Goal: Task Accomplishment & Management: Manage account settings

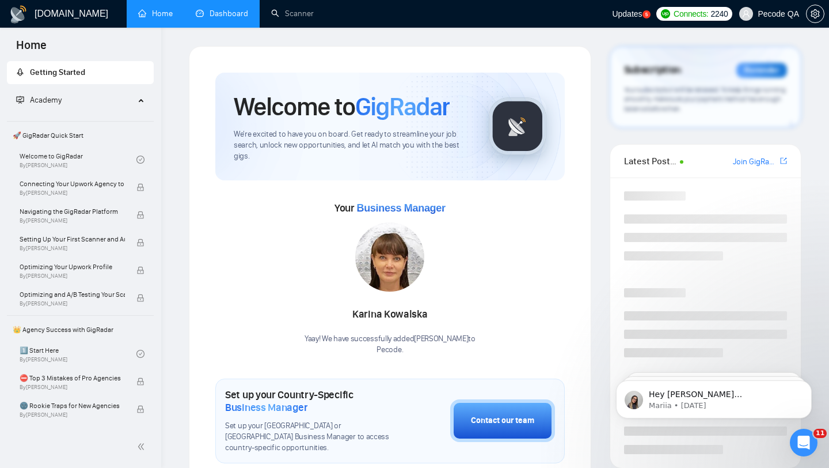
click at [217, 18] on link "Dashboard" at bounding box center [222, 14] width 52 height 10
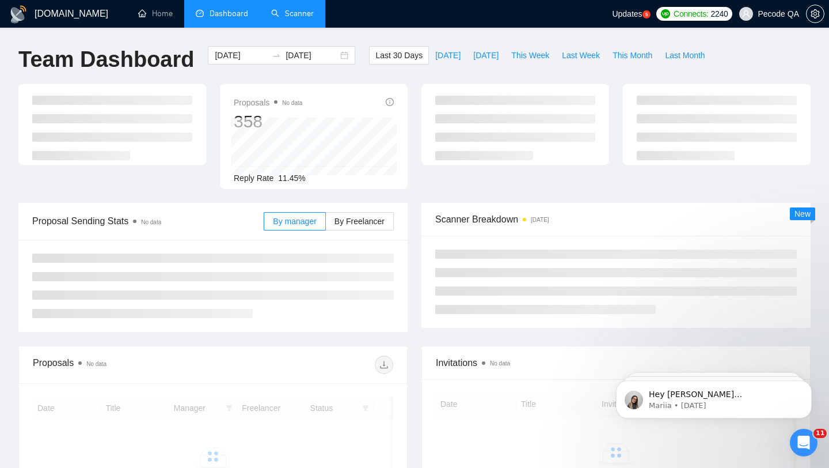
click at [278, 9] on link "Scanner" at bounding box center [292, 14] width 43 height 10
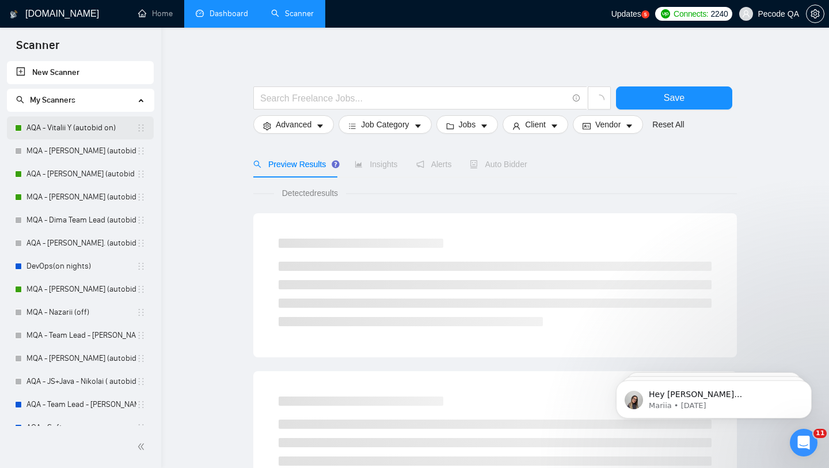
click at [89, 135] on link "AQA - Vitalii Y (autobid on)" at bounding box center [81, 127] width 110 height 23
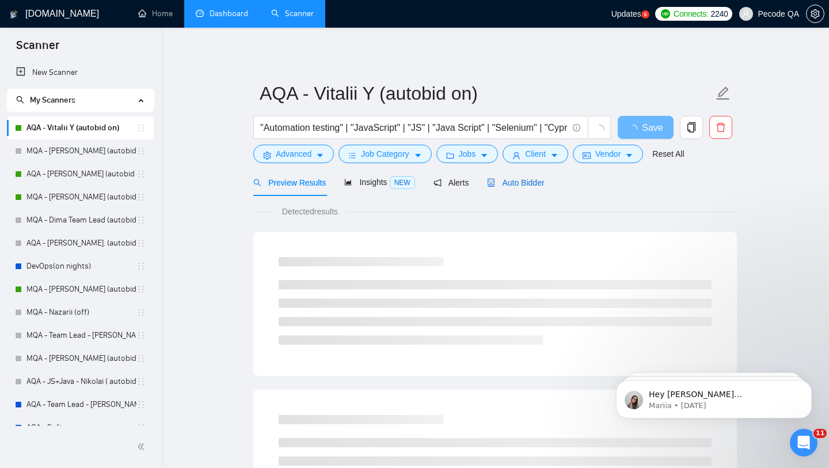
click at [499, 187] on span "Auto Bidder" at bounding box center [515, 182] width 57 height 9
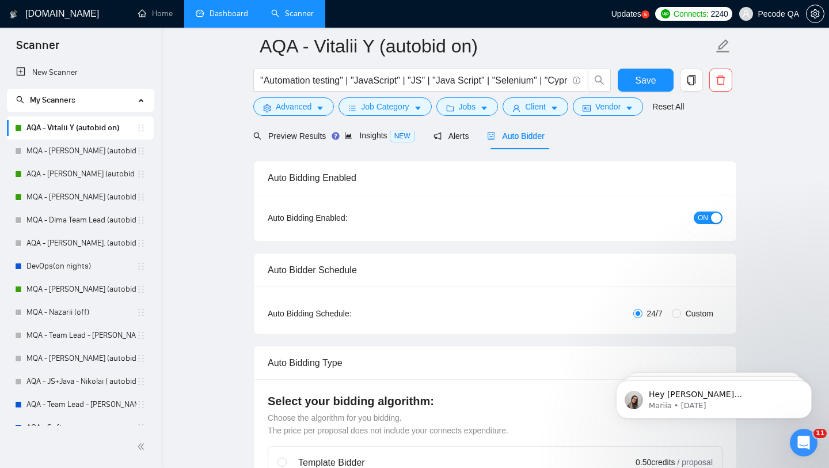
scroll to position [107, 0]
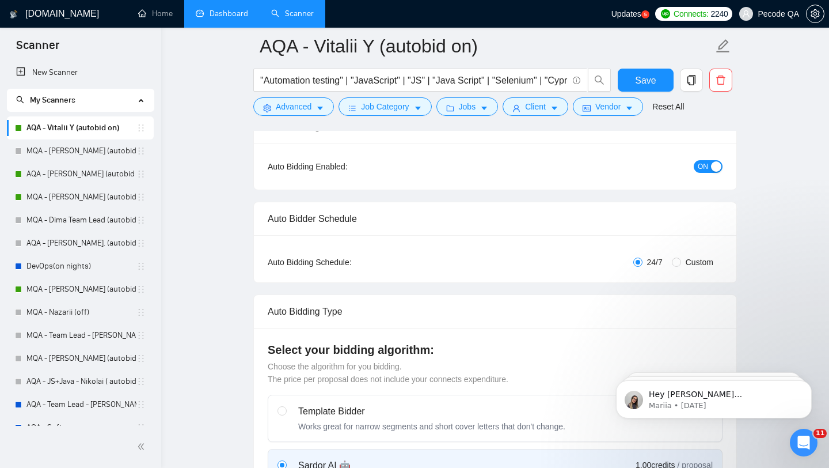
click at [678, 267] on label "Custom" at bounding box center [695, 262] width 46 height 13
click at [678, 267] on input "Custom" at bounding box center [676, 261] width 9 height 9
radio input "true"
radio input "false"
checkbox input "true"
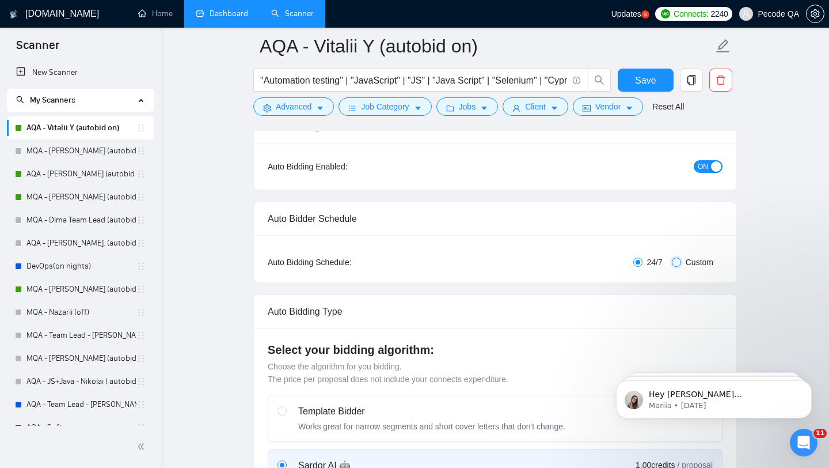
checkbox input "true"
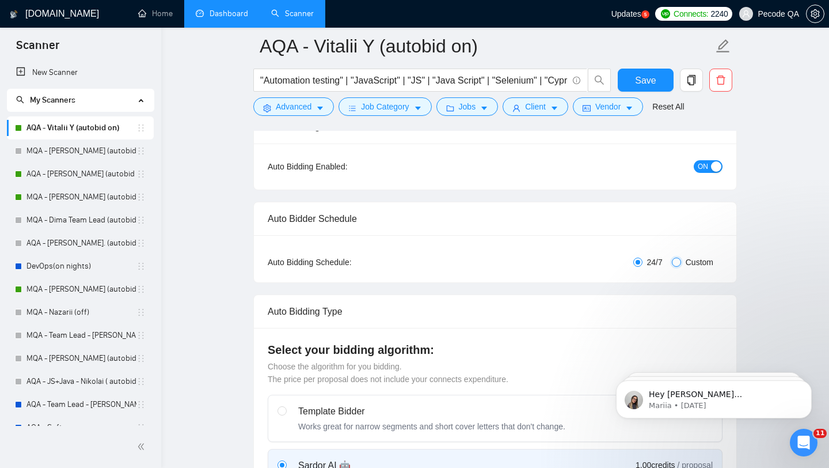
checkbox input "true"
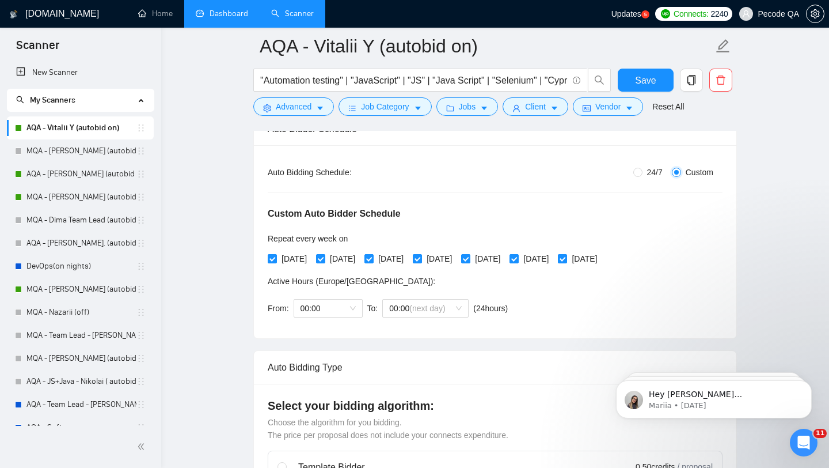
scroll to position [241, 0]
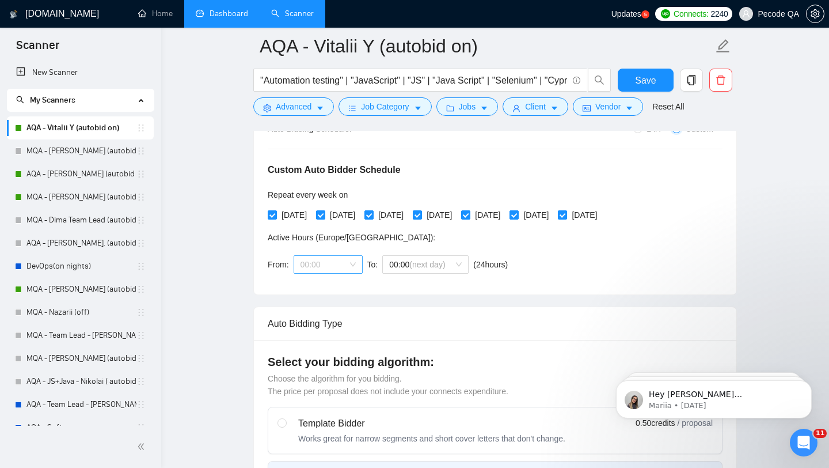
click at [341, 261] on span "00:00" at bounding box center [328, 264] width 55 height 17
click at [328, 359] on div "18:00" at bounding box center [328, 353] width 55 height 13
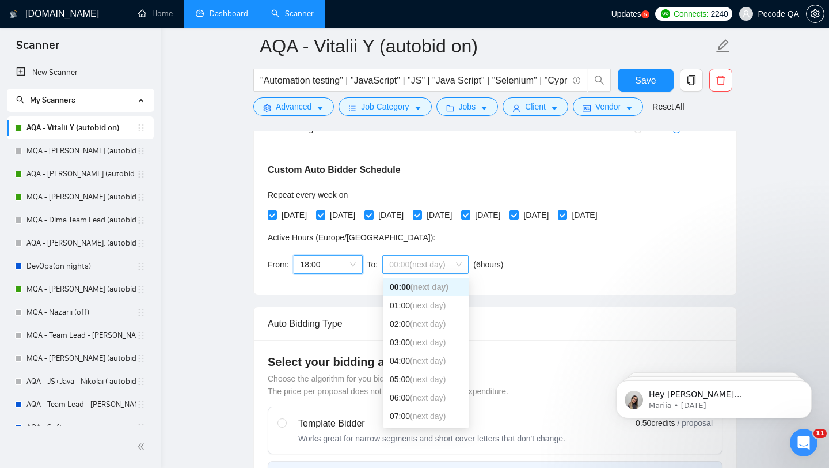
click at [419, 270] on span "00:00 (next day)" at bounding box center [425, 264] width 73 height 17
click at [424, 352] on span "(next day)" at bounding box center [428, 356] width 36 height 9
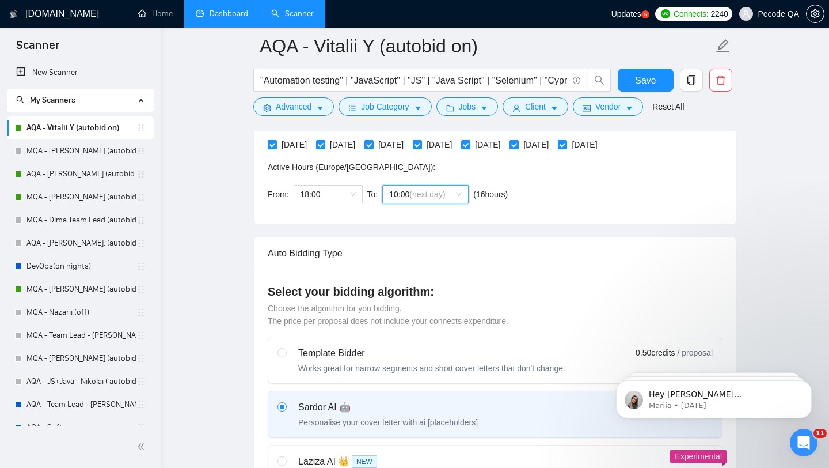
scroll to position [0, 0]
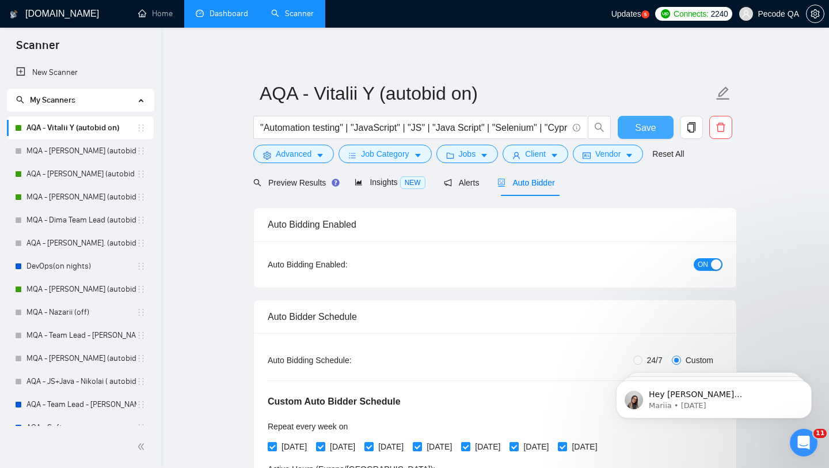
click at [638, 119] on button "Save" at bounding box center [646, 127] width 56 height 23
click at [93, 175] on link "AQA - [PERSON_NAME] (autobid on)" at bounding box center [81, 173] width 110 height 23
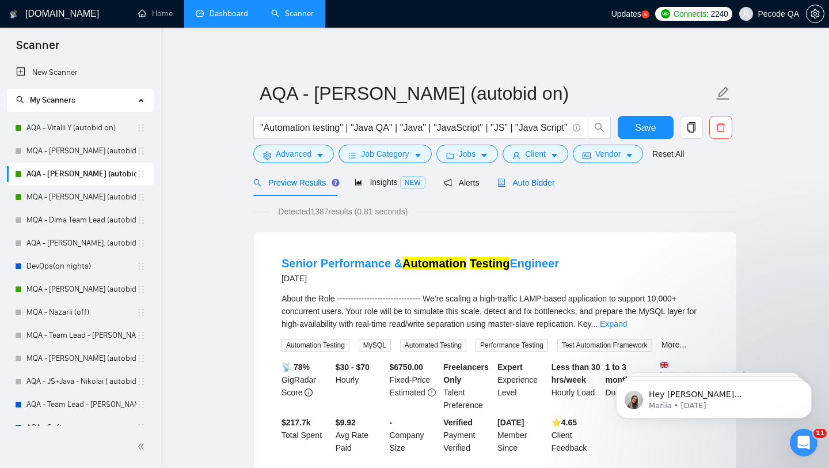
click at [510, 185] on span "Auto Bidder" at bounding box center [526, 182] width 57 height 9
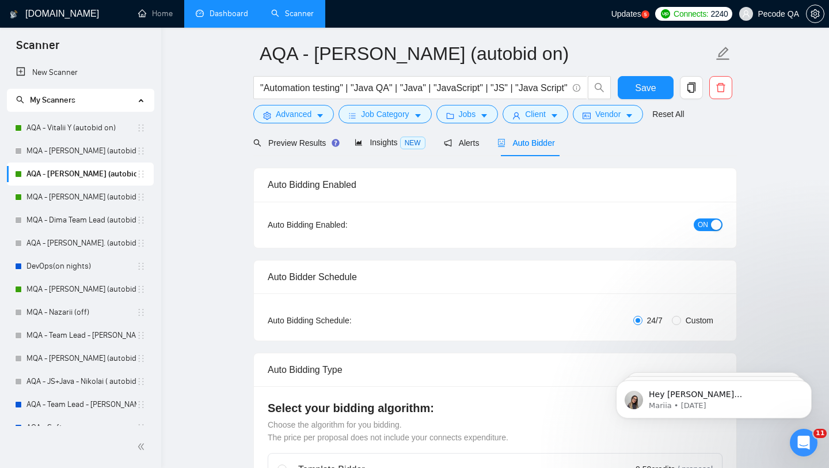
scroll to position [83, 0]
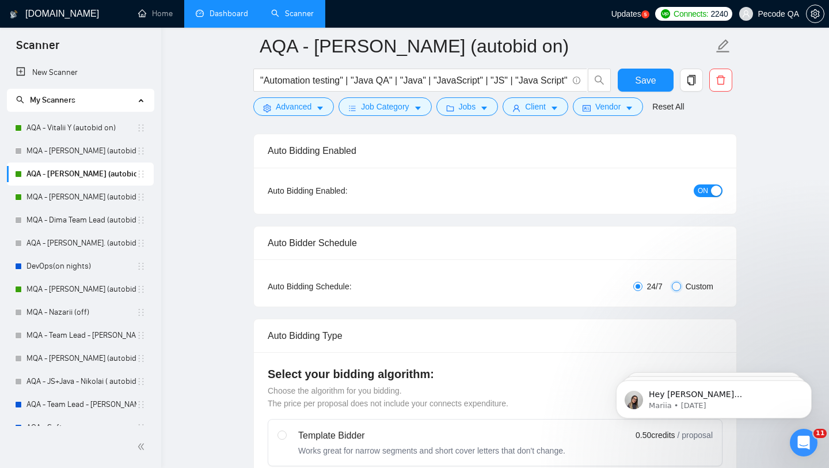
click at [673, 289] on input "Custom" at bounding box center [676, 286] width 9 height 9
radio input "true"
radio input "false"
checkbox input "true"
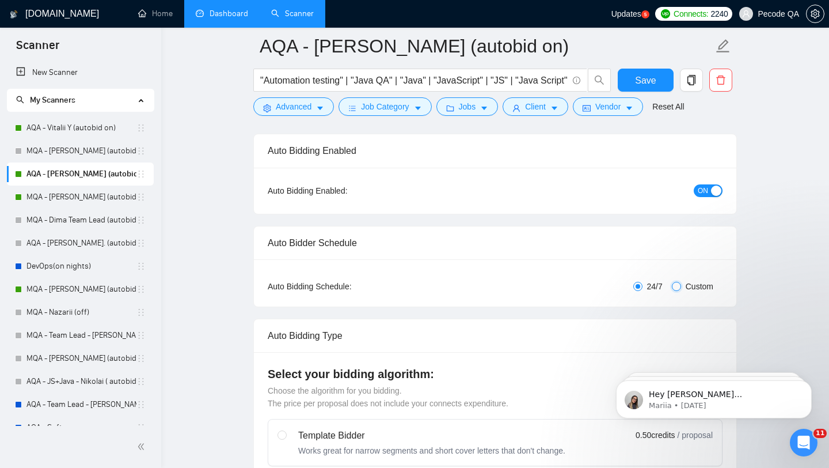
checkbox input "true"
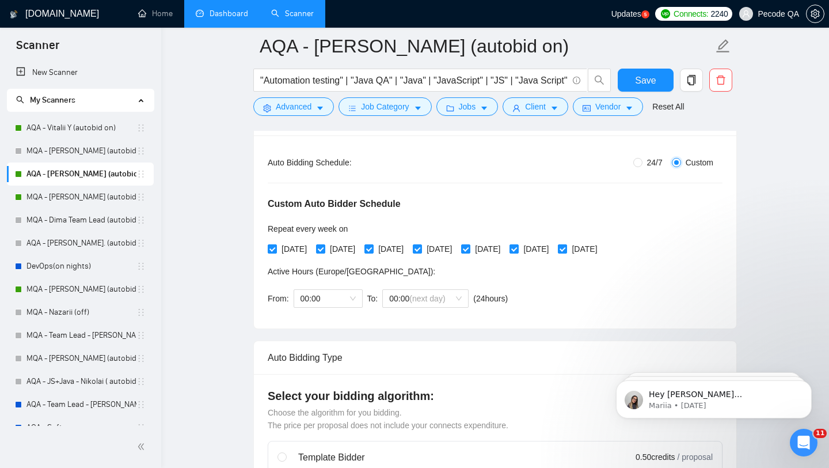
scroll to position [232, 0]
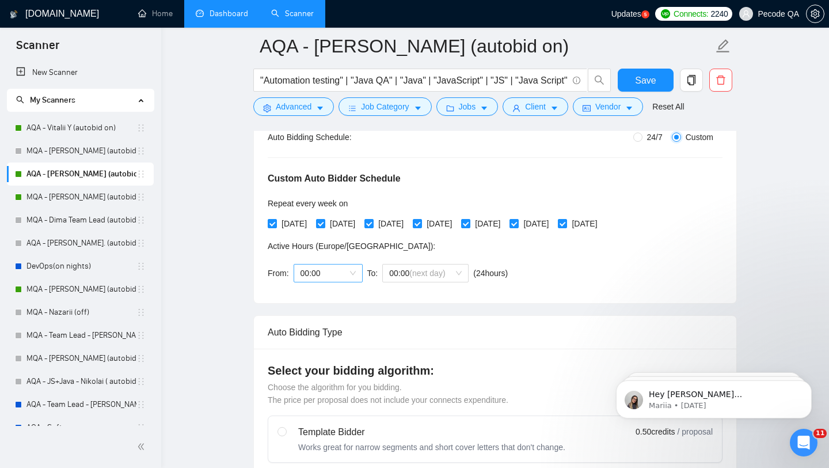
click at [338, 273] on span "00:00" at bounding box center [328, 272] width 55 height 17
click at [330, 364] on div "18:00" at bounding box center [328, 357] width 69 height 18
click at [431, 280] on span "00:00 (next day)" at bounding box center [425, 272] width 73 height 17
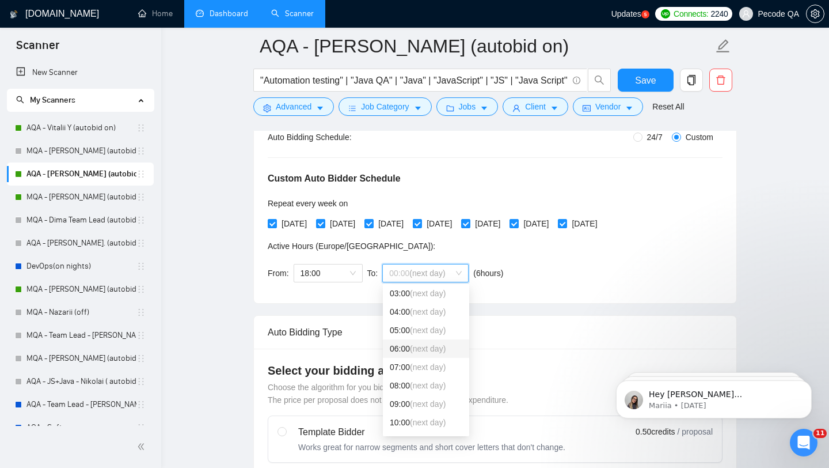
scroll to position [58, 0]
click at [435, 422] on span "(next day)" at bounding box center [428, 422] width 36 height 9
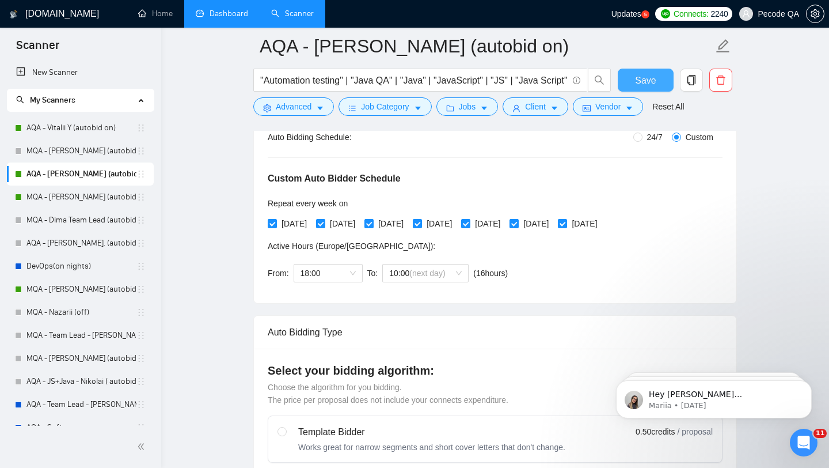
click at [644, 82] on span "Save" at bounding box center [645, 80] width 21 height 14
checkbox input "true"
click at [96, 195] on link "MQA - [PERSON_NAME] (autobid on)" at bounding box center [81, 196] width 110 height 23
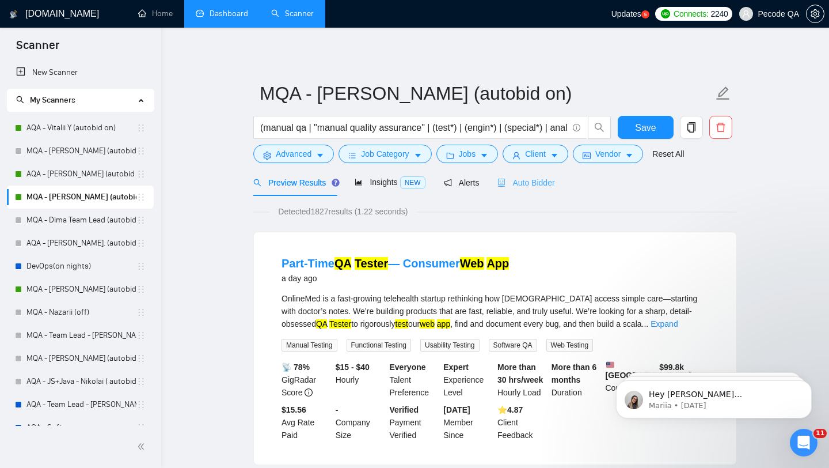
click at [525, 192] on div "Auto Bidder" at bounding box center [526, 182] width 57 height 27
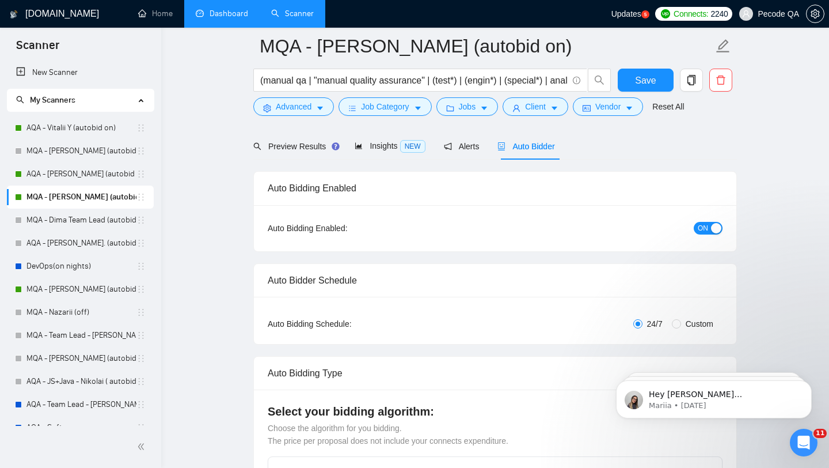
scroll to position [135, 0]
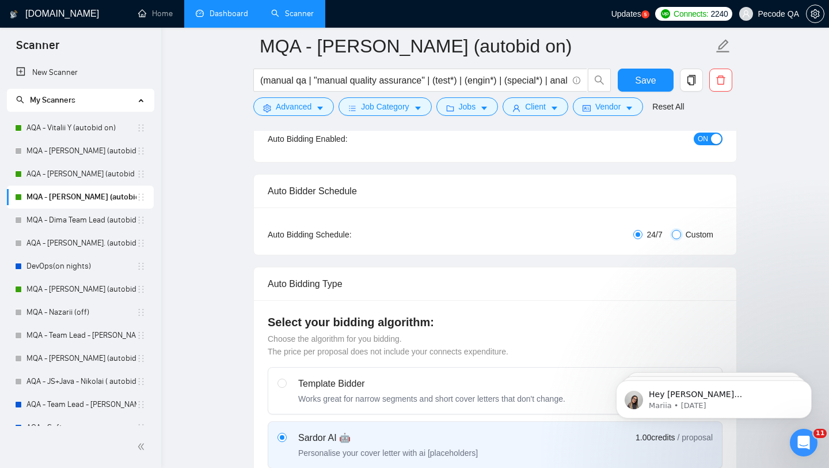
click at [680, 235] on input "Custom" at bounding box center [676, 234] width 9 height 9
radio input "true"
radio input "false"
checkbox input "true"
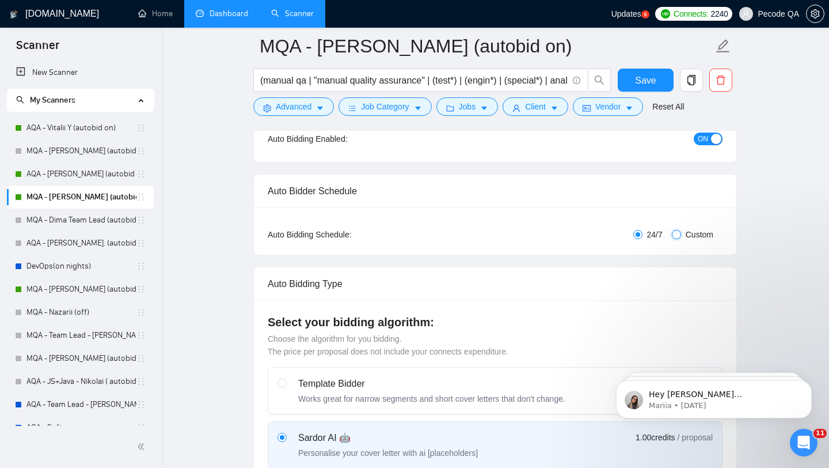
checkbox input "true"
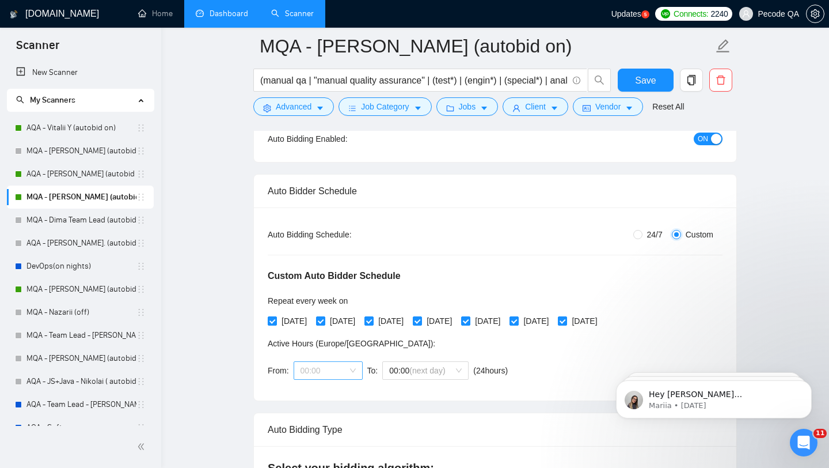
click at [338, 367] on span "00:00" at bounding box center [328, 370] width 55 height 17
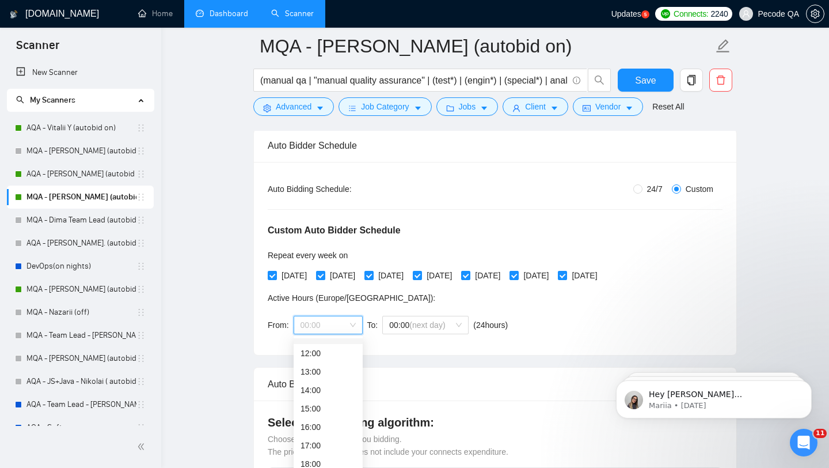
scroll to position [189, 0]
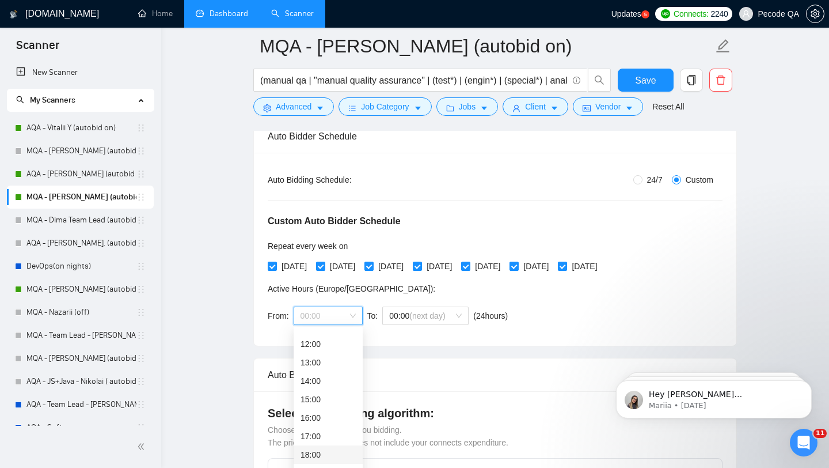
click at [329, 455] on div "18:00" at bounding box center [328, 454] width 55 height 13
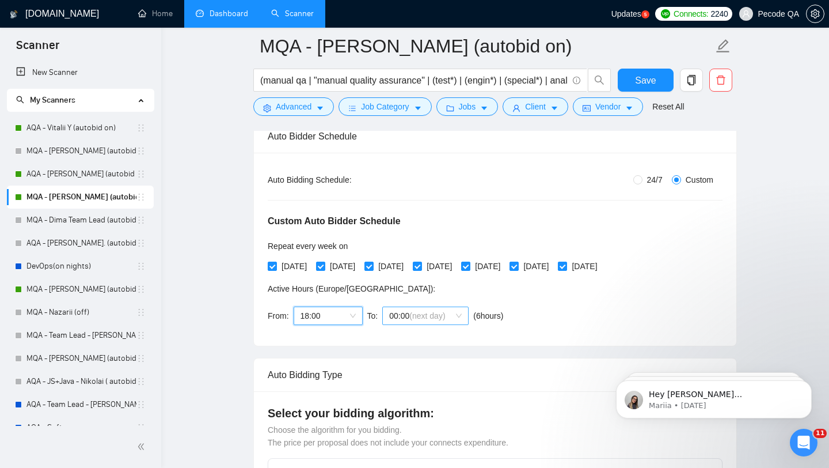
click at [433, 321] on span "00:00 (next day)" at bounding box center [425, 315] width 73 height 17
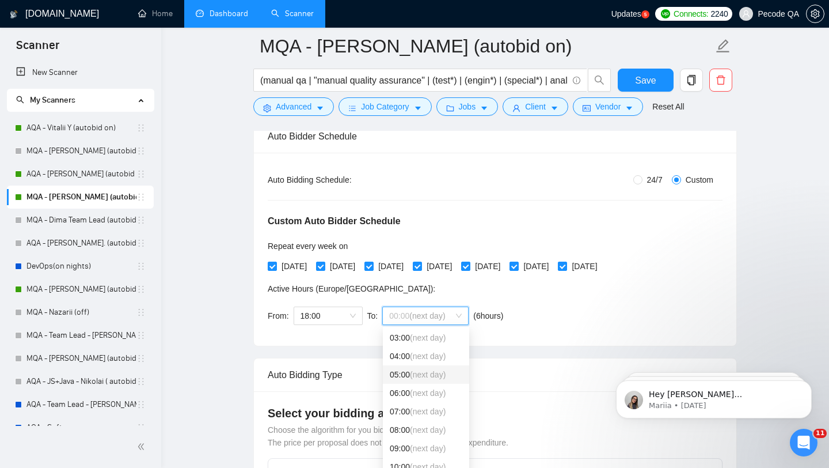
scroll to position [70, 0]
click at [441, 450] on span "(next day)" at bounding box center [428, 452] width 36 height 9
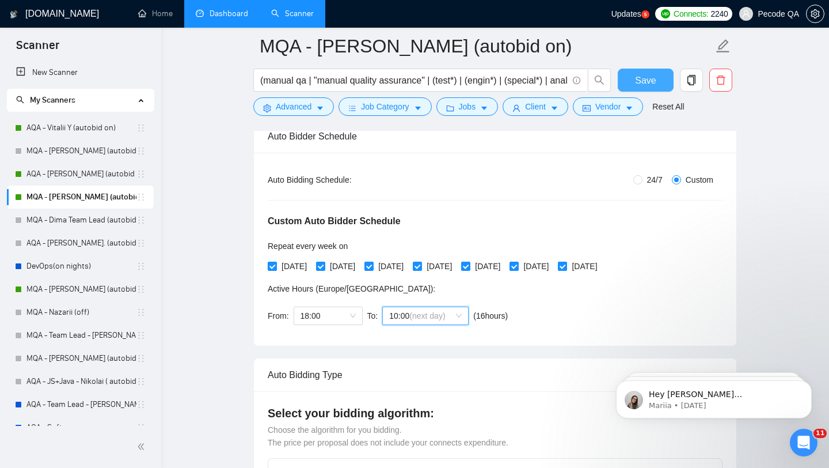
click at [628, 83] on button "Save" at bounding box center [646, 80] width 56 height 23
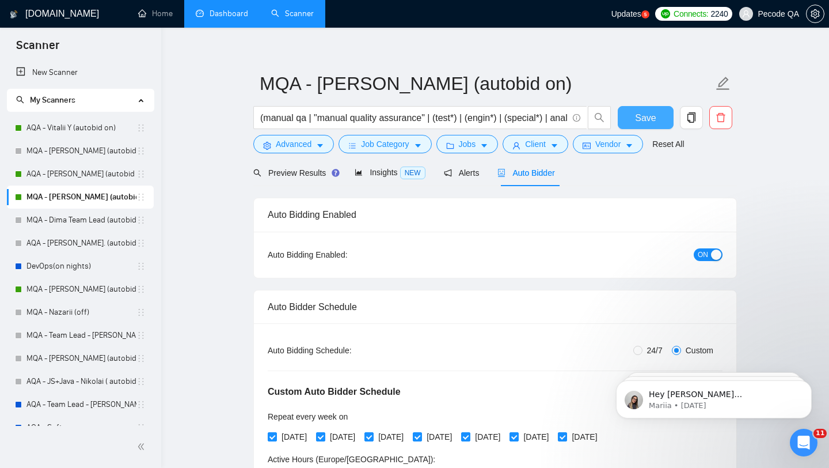
scroll to position [0, 0]
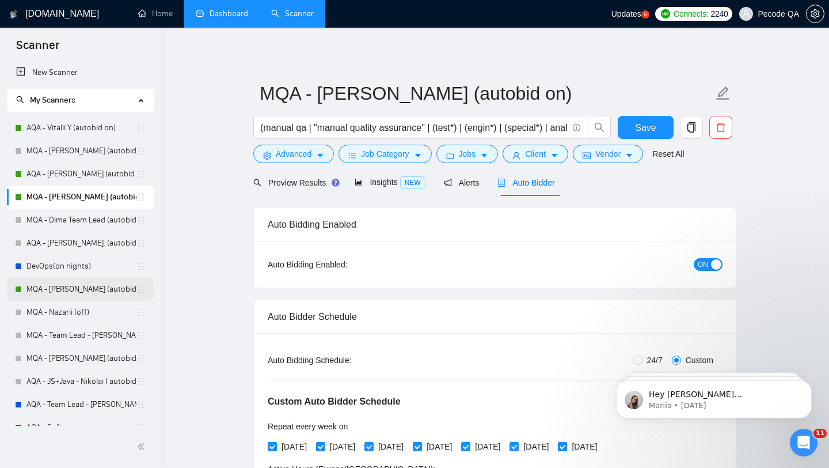
click at [102, 287] on link "MQA - [PERSON_NAME] (autobid Off)" at bounding box center [81, 289] width 110 height 23
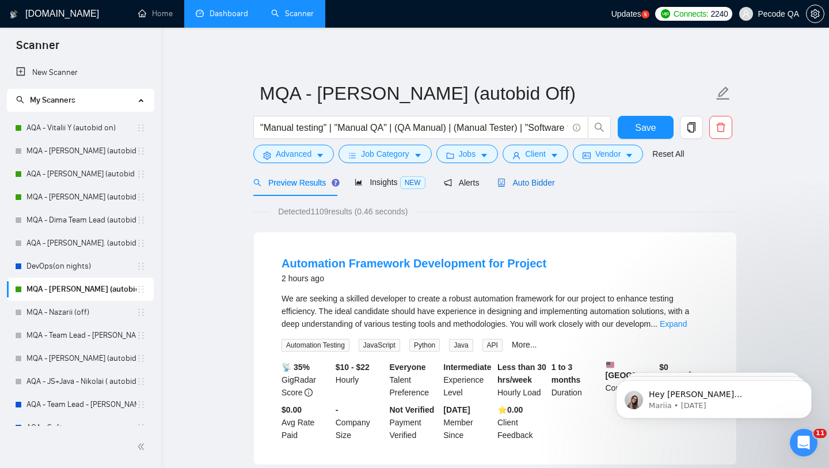
click at [548, 178] on span "Auto Bidder" at bounding box center [526, 182] width 57 height 9
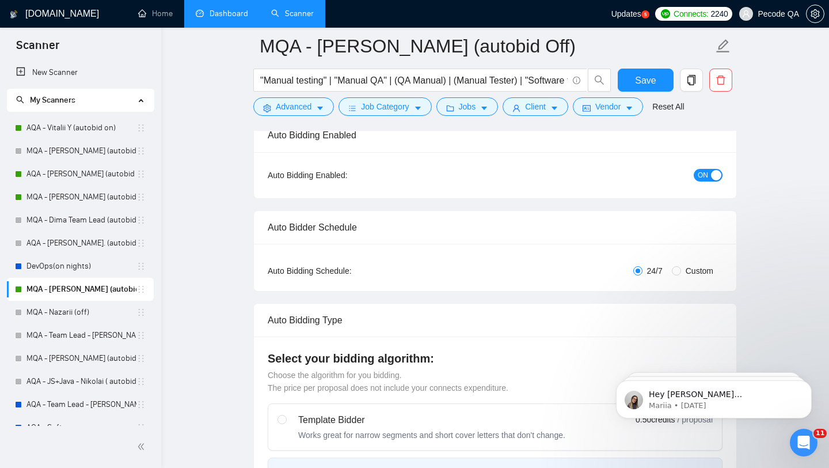
scroll to position [21, 0]
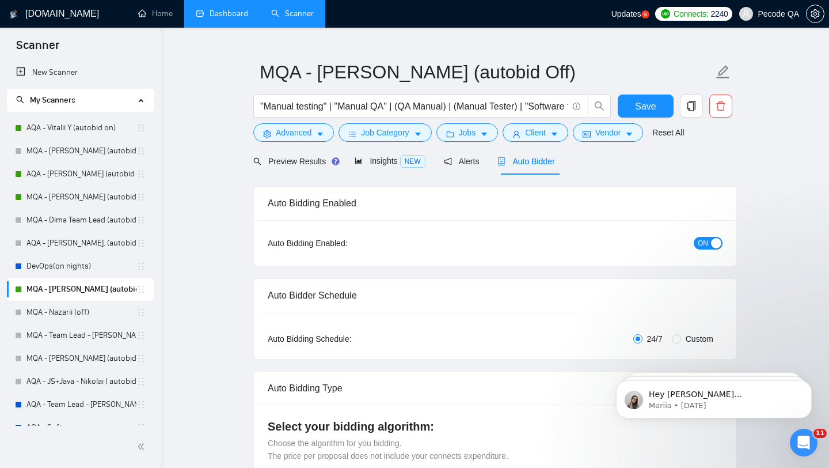
click at [686, 339] on span "Custom" at bounding box center [699, 338] width 37 height 13
click at [681, 339] on input "Custom" at bounding box center [676, 338] width 9 height 9
radio input "true"
radio input "false"
checkbox input "true"
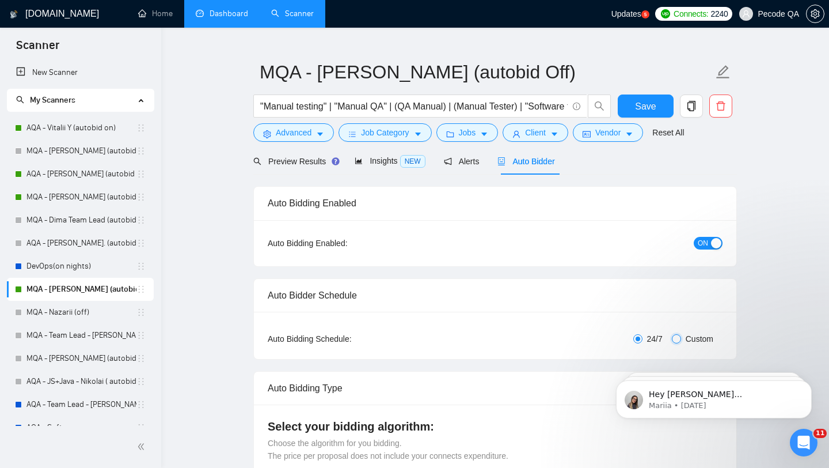
checkbox input "true"
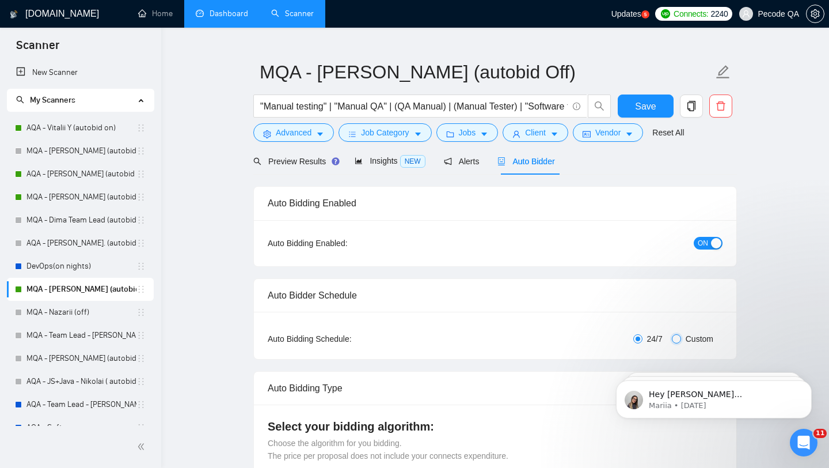
checkbox input "true"
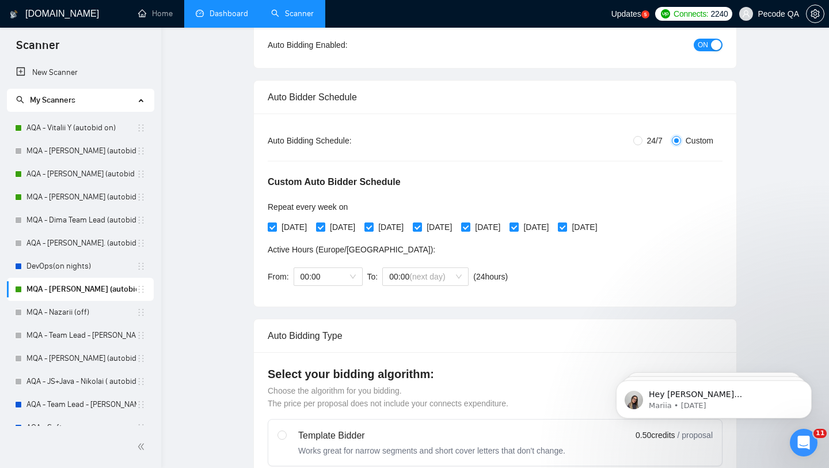
scroll to position [279, 0]
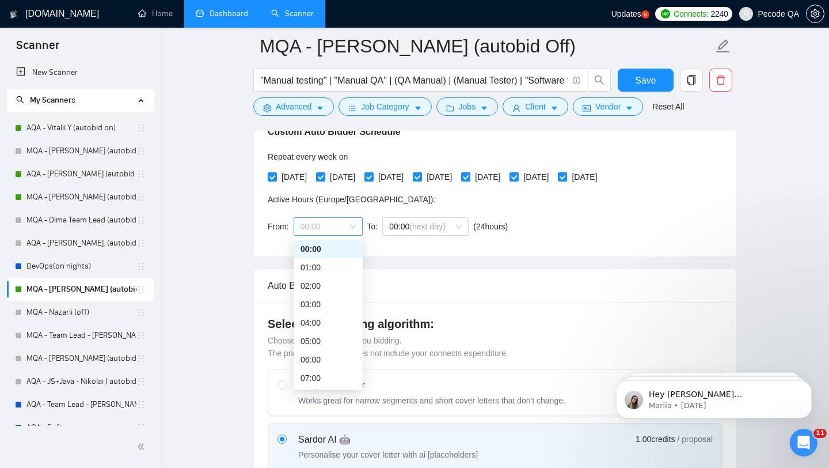
click at [327, 219] on span "00:00" at bounding box center [328, 226] width 55 height 17
click at [335, 366] on div "18:00" at bounding box center [328, 362] width 55 height 13
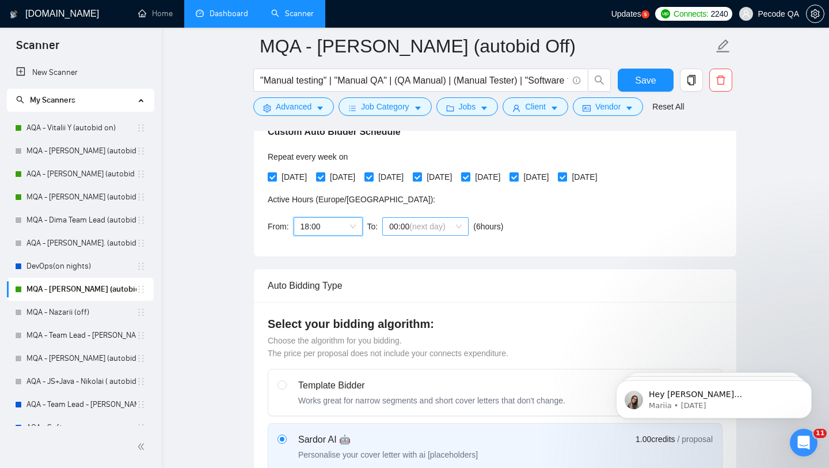
click at [417, 229] on span "(next day)" at bounding box center [427, 226] width 36 height 9
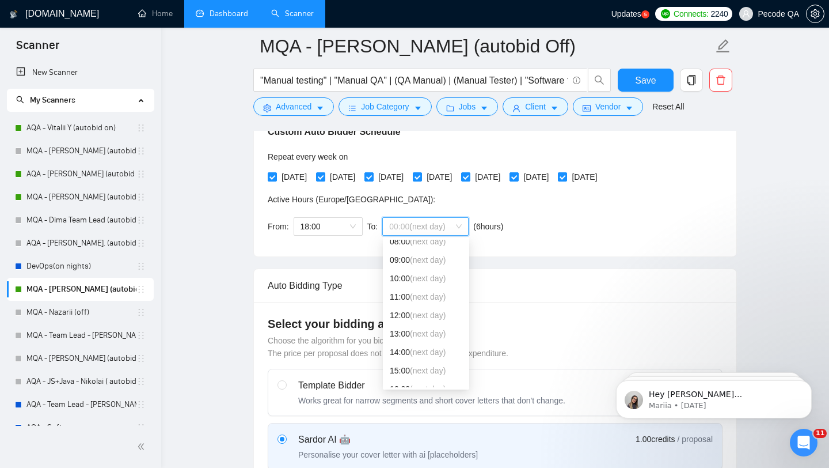
scroll to position [143, 0]
click at [417, 293] on span "(next day)" at bounding box center [428, 289] width 36 height 9
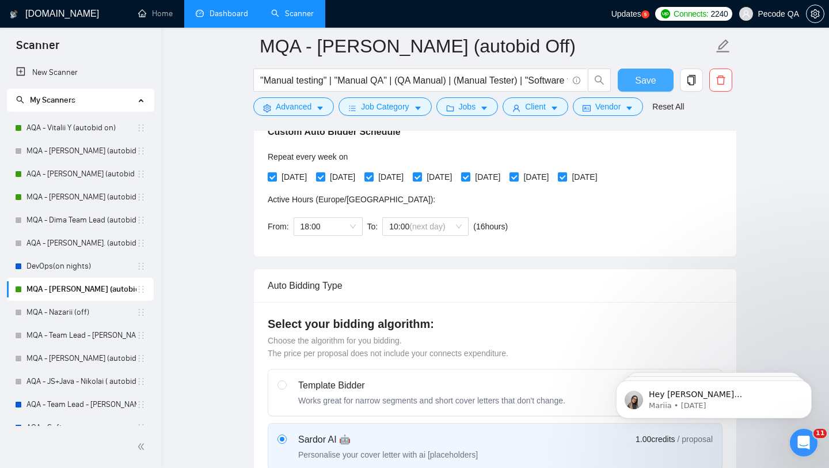
click at [640, 87] on span "Save" at bounding box center [645, 80] width 21 height 14
click at [112, 199] on link "MQA - [PERSON_NAME] (autobid on)" at bounding box center [81, 196] width 110 height 23
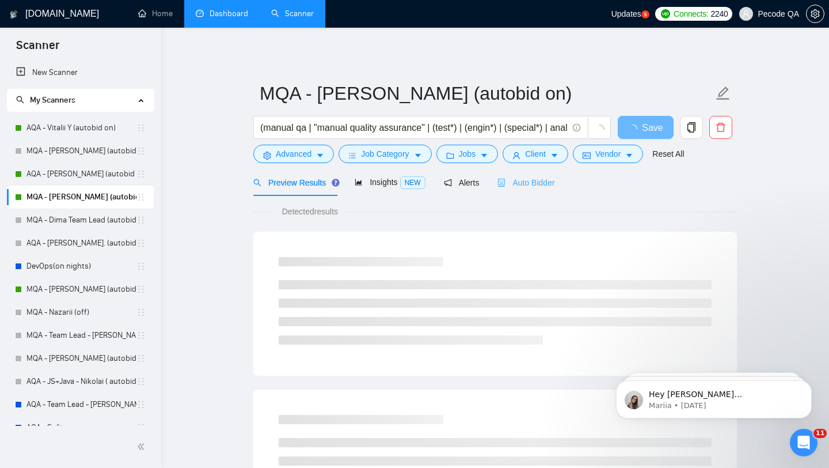
click at [509, 192] on div "Auto Bidder" at bounding box center [526, 182] width 57 height 27
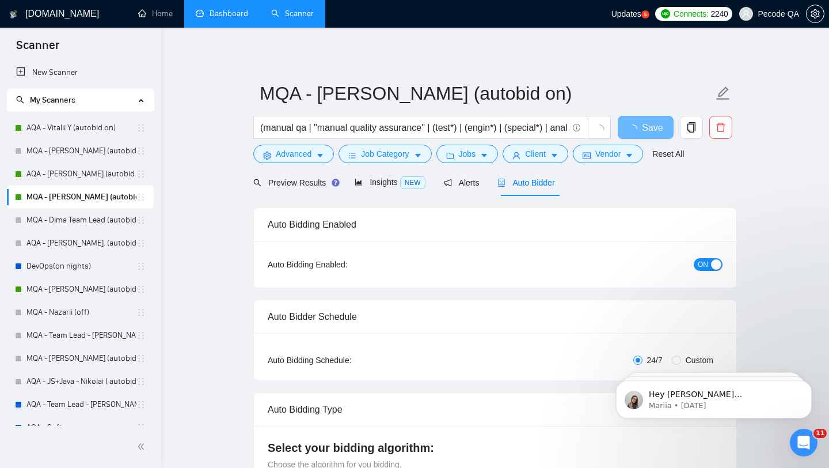
radio input "false"
radio input "true"
checkbox input "true"
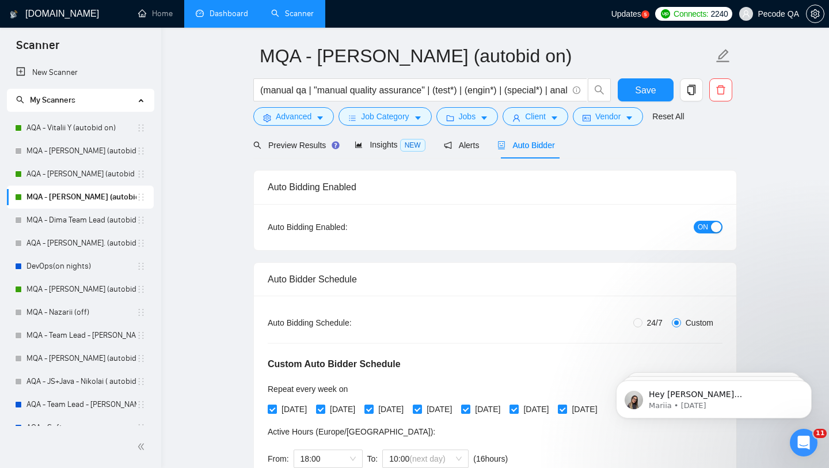
scroll to position [42, 0]
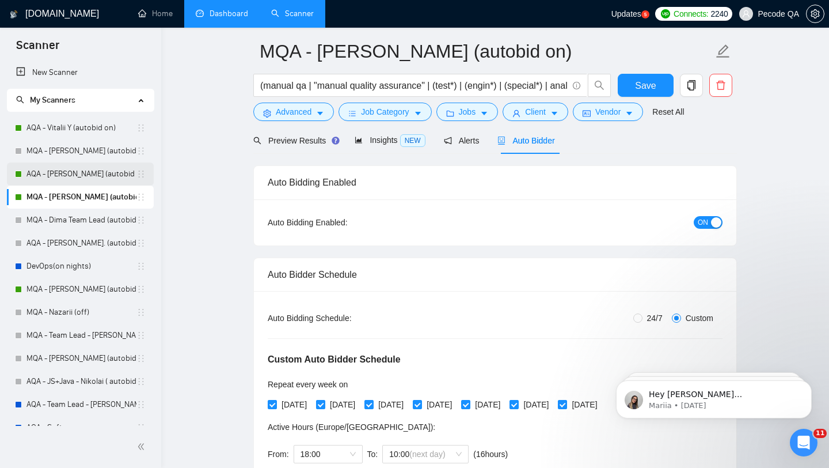
click at [102, 177] on link "AQA - [PERSON_NAME] (autobid on)" at bounding box center [81, 173] width 110 height 23
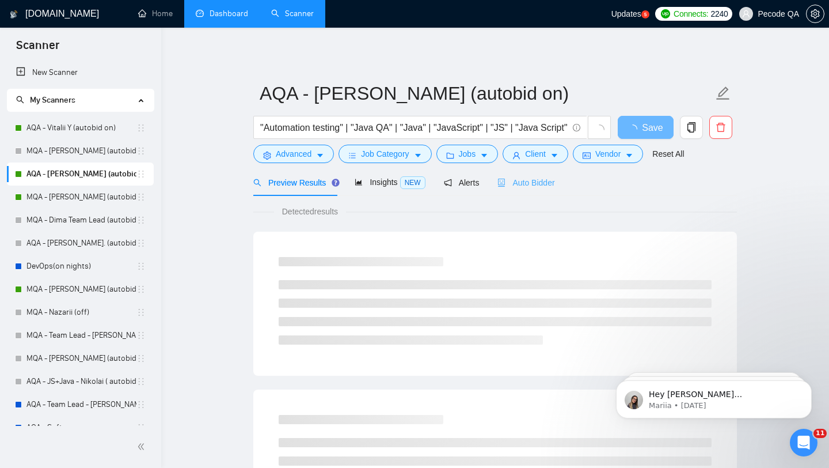
click at [509, 190] on div "Auto Bidder" at bounding box center [526, 182] width 57 height 27
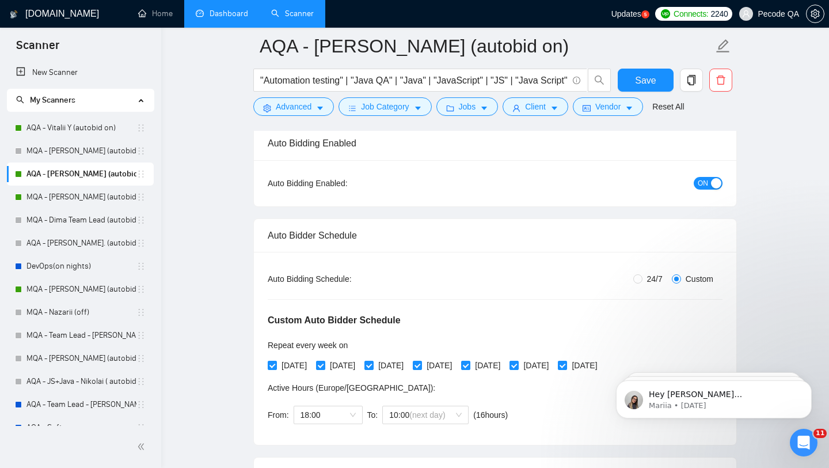
scroll to position [100, 0]
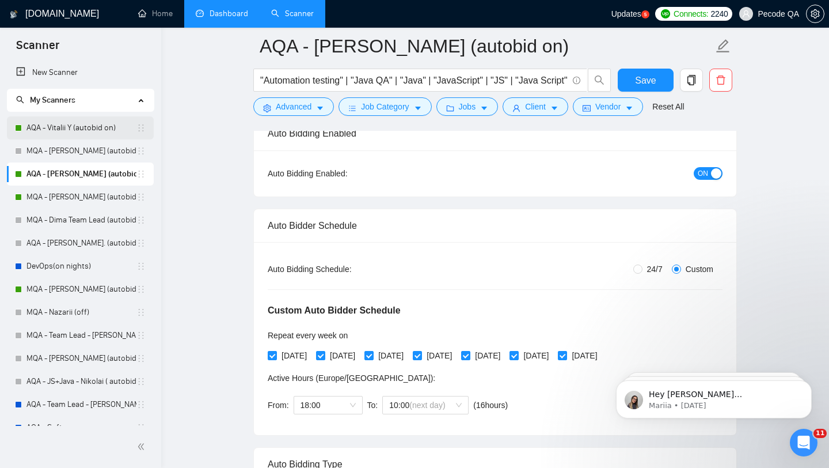
click at [92, 124] on link "AQA - Vitalii Y (autobid on)" at bounding box center [81, 127] width 110 height 23
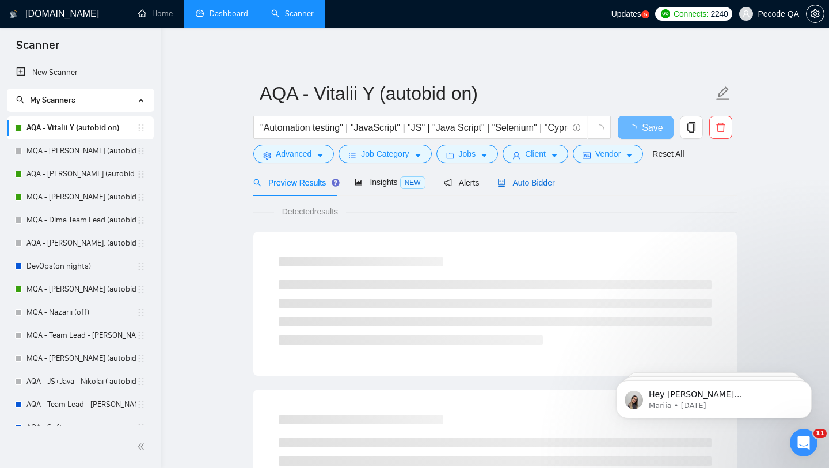
drag, startPoint x: 500, startPoint y: 187, endPoint x: 483, endPoint y: 195, distance: 19.1
click at [500, 187] on div "Auto Bidder" at bounding box center [526, 182] width 57 height 13
